Goal: Task Accomplishment & Management: Manage account settings

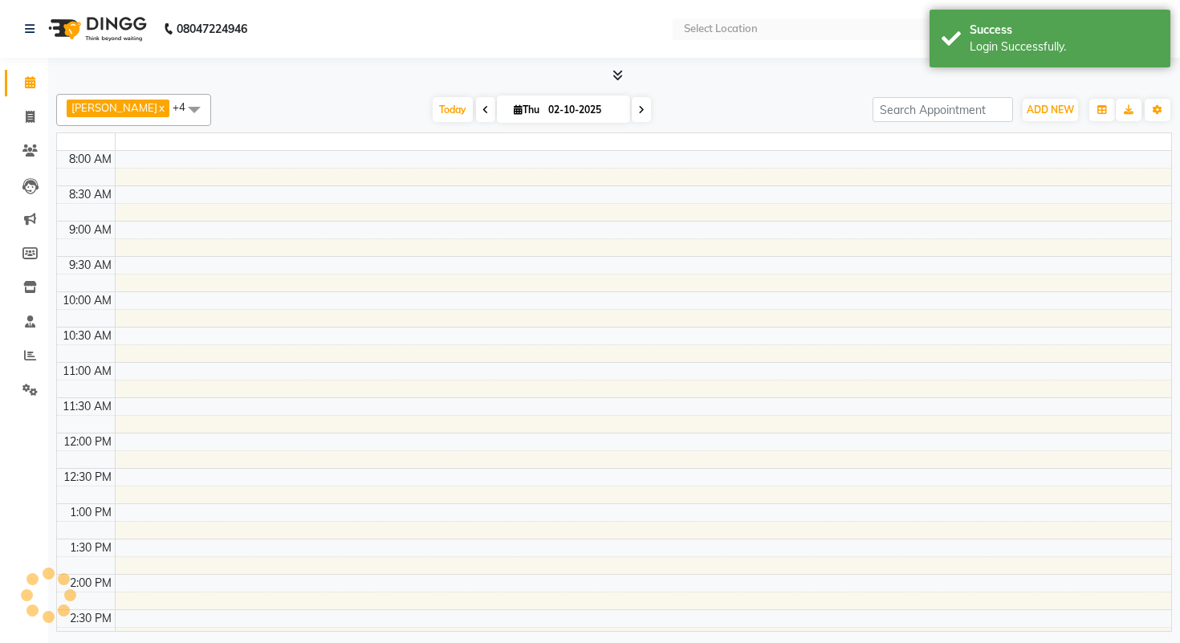
select select "en"
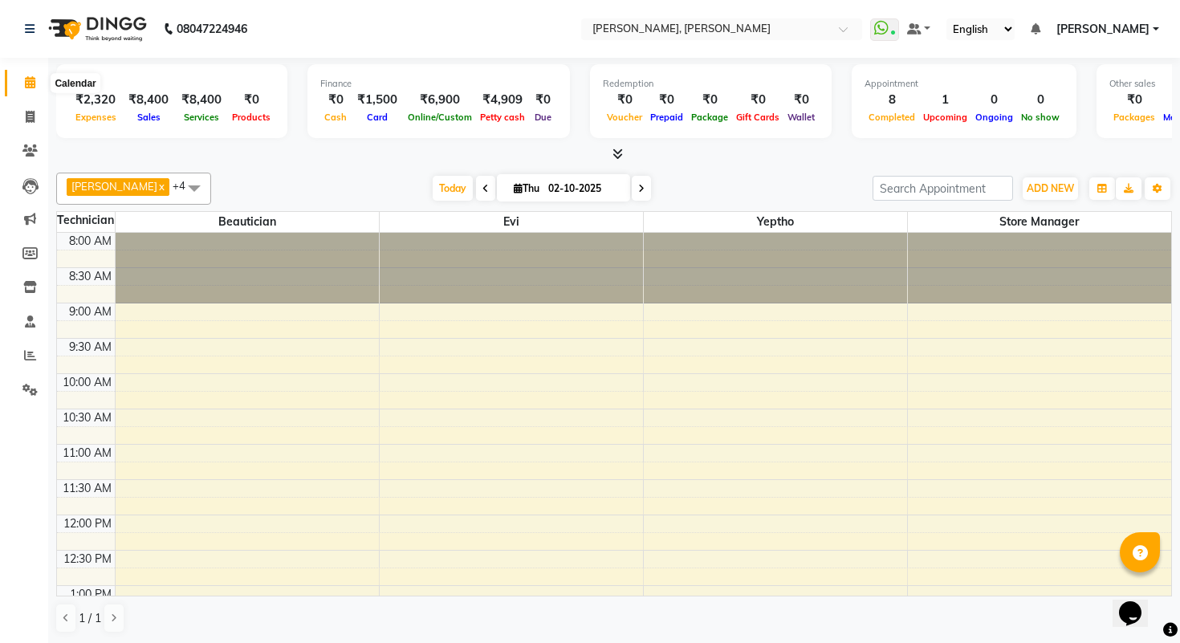
click at [28, 91] on span at bounding box center [30, 83] width 28 height 18
click at [31, 359] on icon at bounding box center [30, 355] width 12 height 12
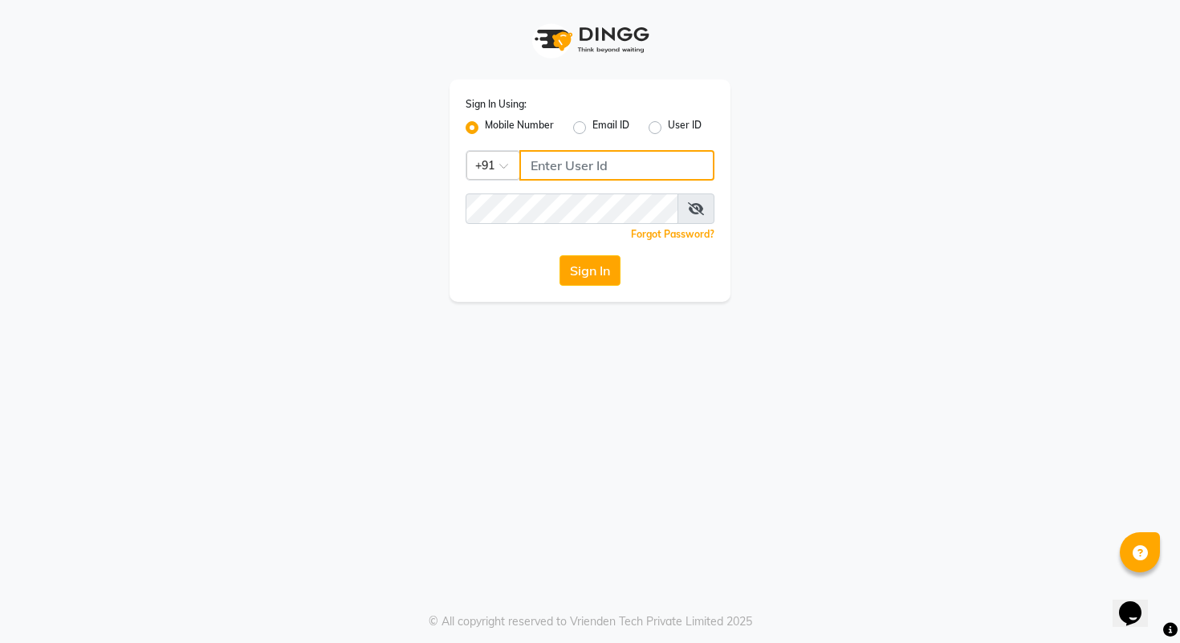
click at [567, 169] on input "Username" at bounding box center [616, 165] width 195 height 30
type input "8948573904"
click at [579, 274] on button "Sign In" at bounding box center [589, 270] width 61 height 30
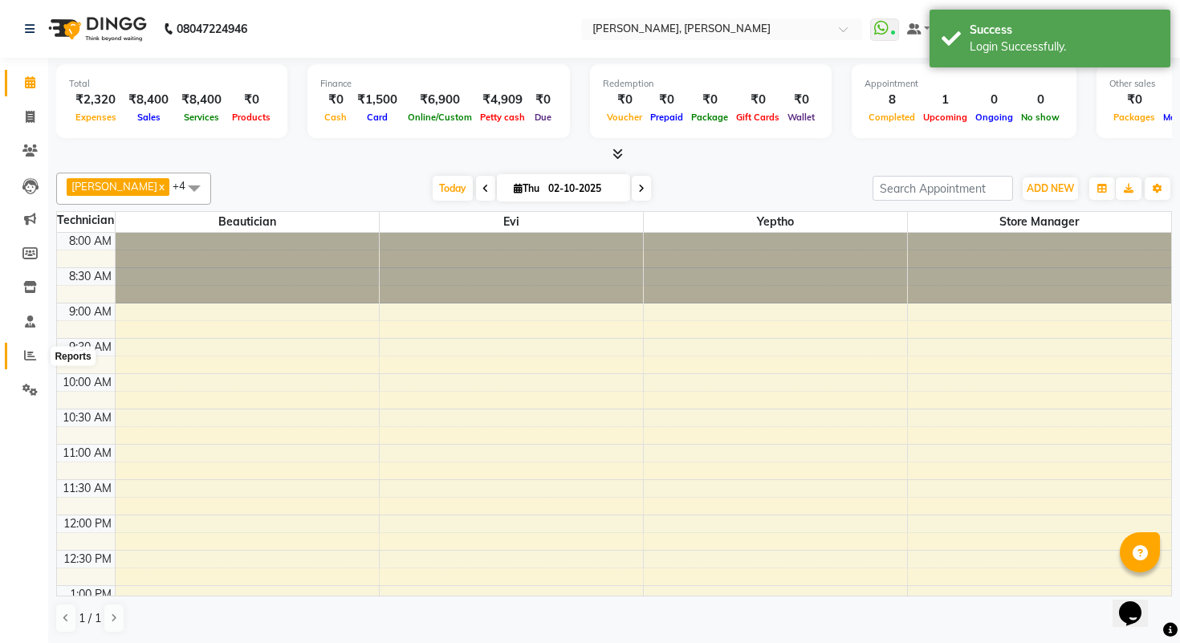
click at [26, 355] on icon at bounding box center [30, 355] width 12 height 12
